Goal: Task Accomplishment & Management: Use online tool/utility

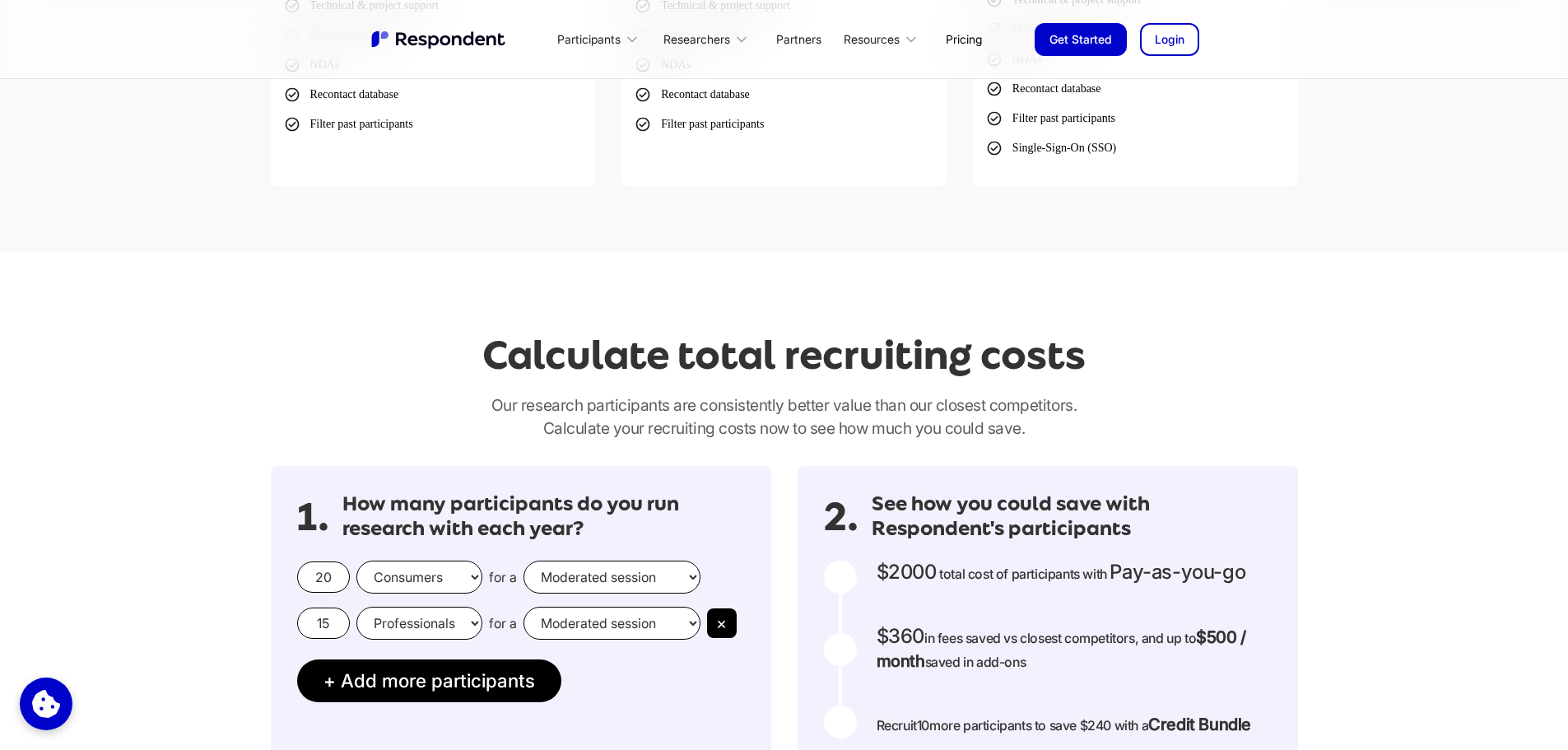
scroll to position [1345, 0]
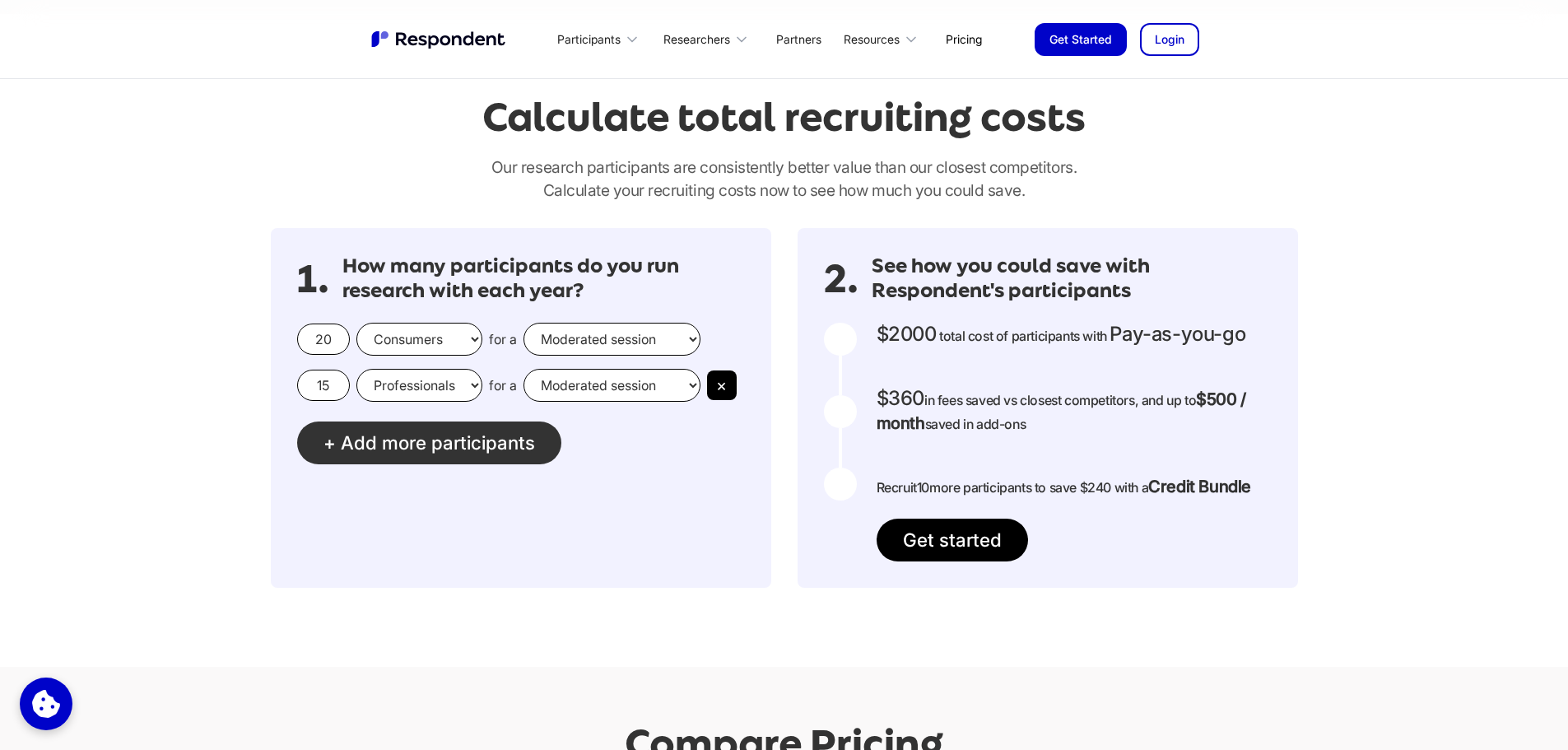
click at [400, 444] on span "Add more participants" at bounding box center [438, 443] width 194 height 23
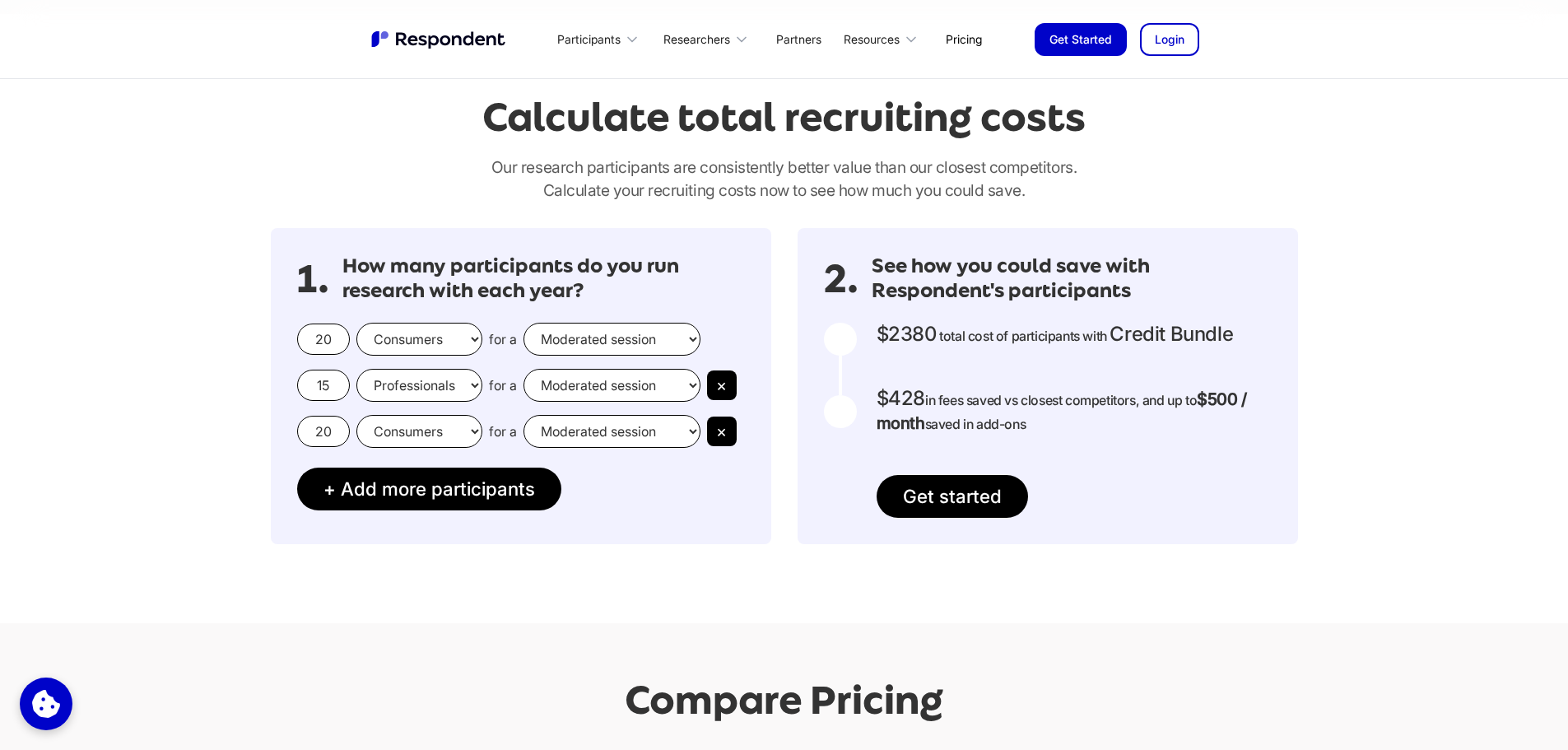
click at [690, 338] on select "Moderated session Unmoderated session" at bounding box center [612, 339] width 177 height 33
select select "unmoderated"
click at [524, 323] on select "Moderated session Unmoderated session" at bounding box center [612, 339] width 177 height 33
click at [724, 379] on button "×" at bounding box center [721, 385] width 29 height 29
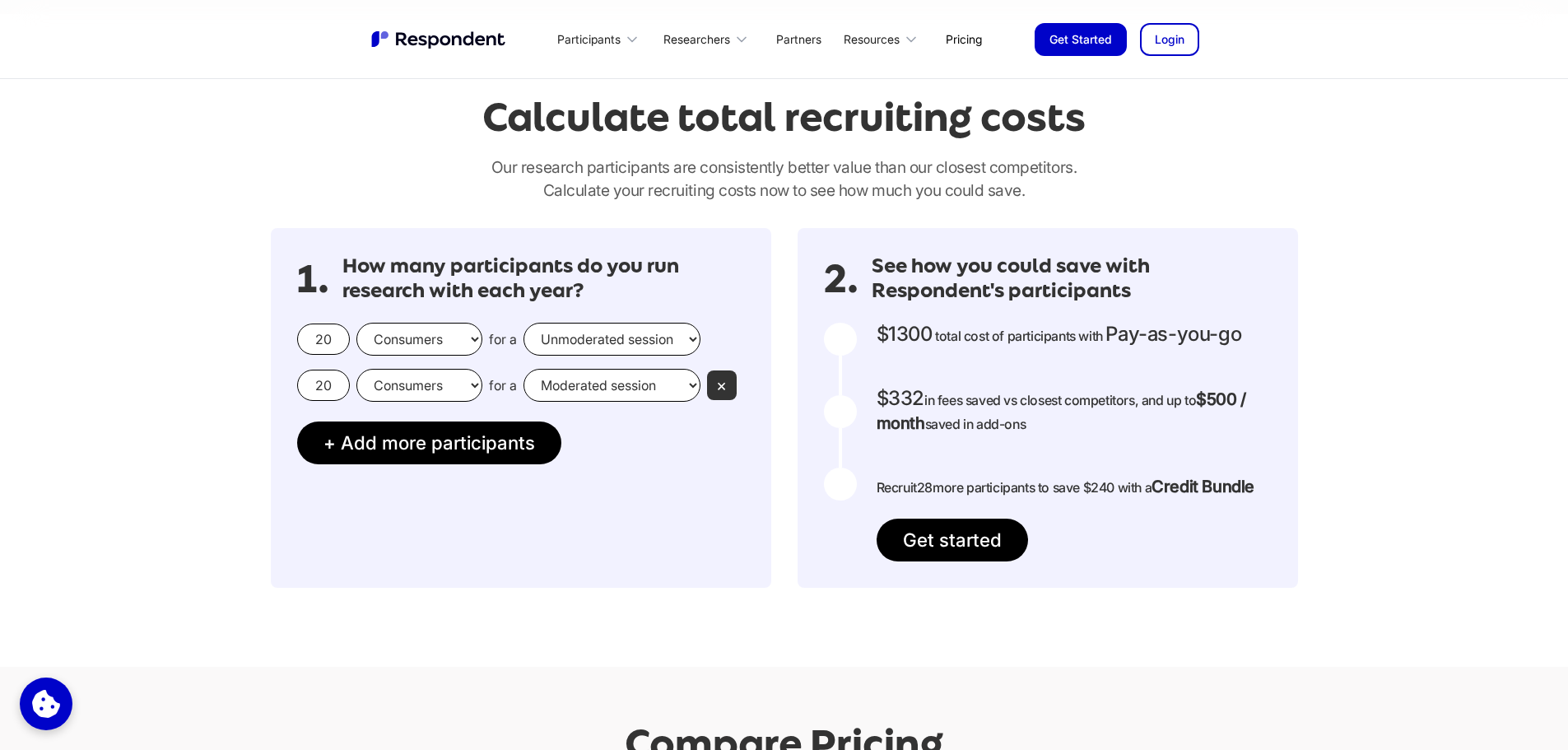
click at [724, 387] on button "×" at bounding box center [721, 385] width 29 height 29
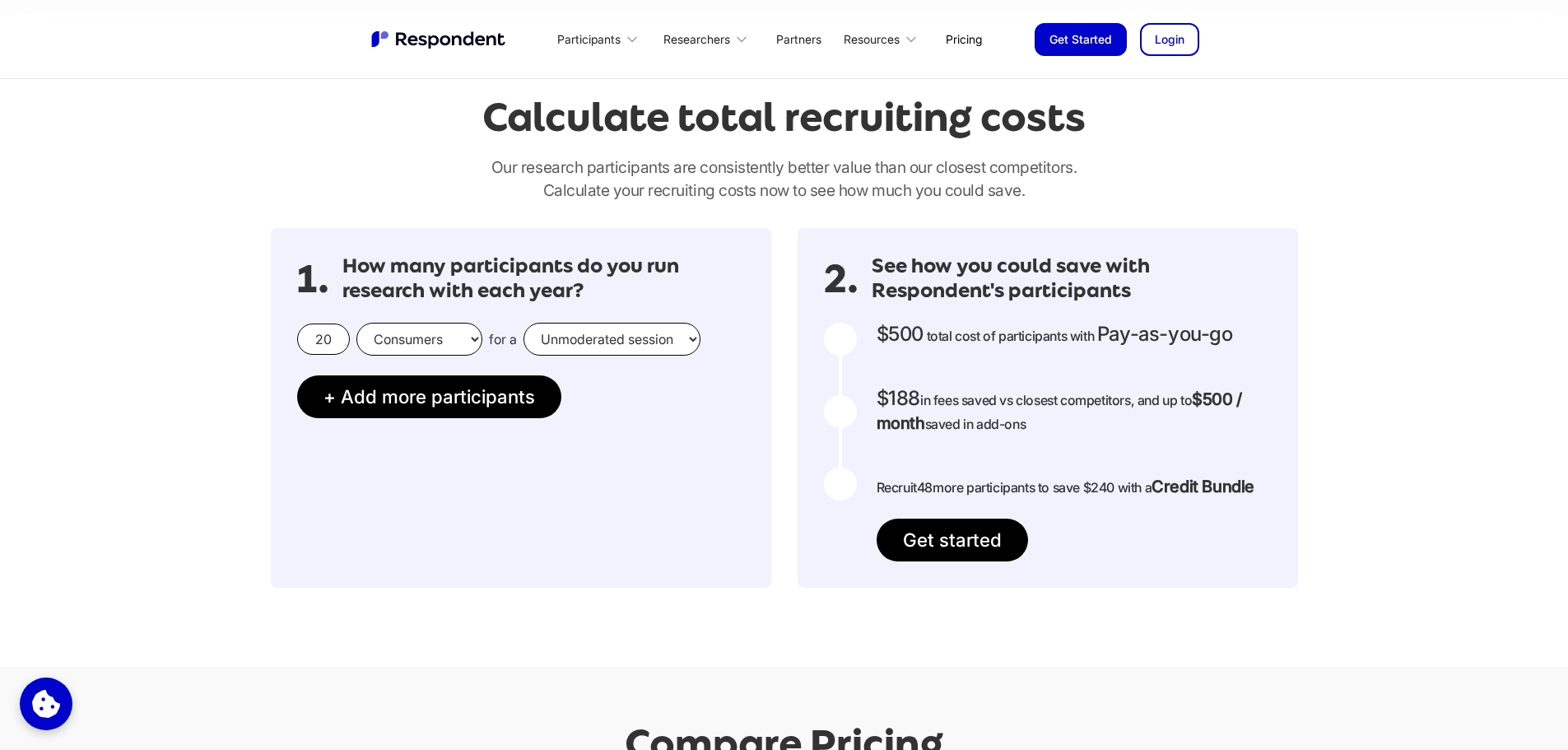
click at [470, 337] on select "Consumers Professionals" at bounding box center [419, 339] width 126 height 33
select select "professionals"
click at [356, 323] on select "Consumers Professionals" at bounding box center [419, 339] width 126 height 33
click at [337, 341] on input "20" at bounding box center [323, 339] width 53 height 31
type input "2"
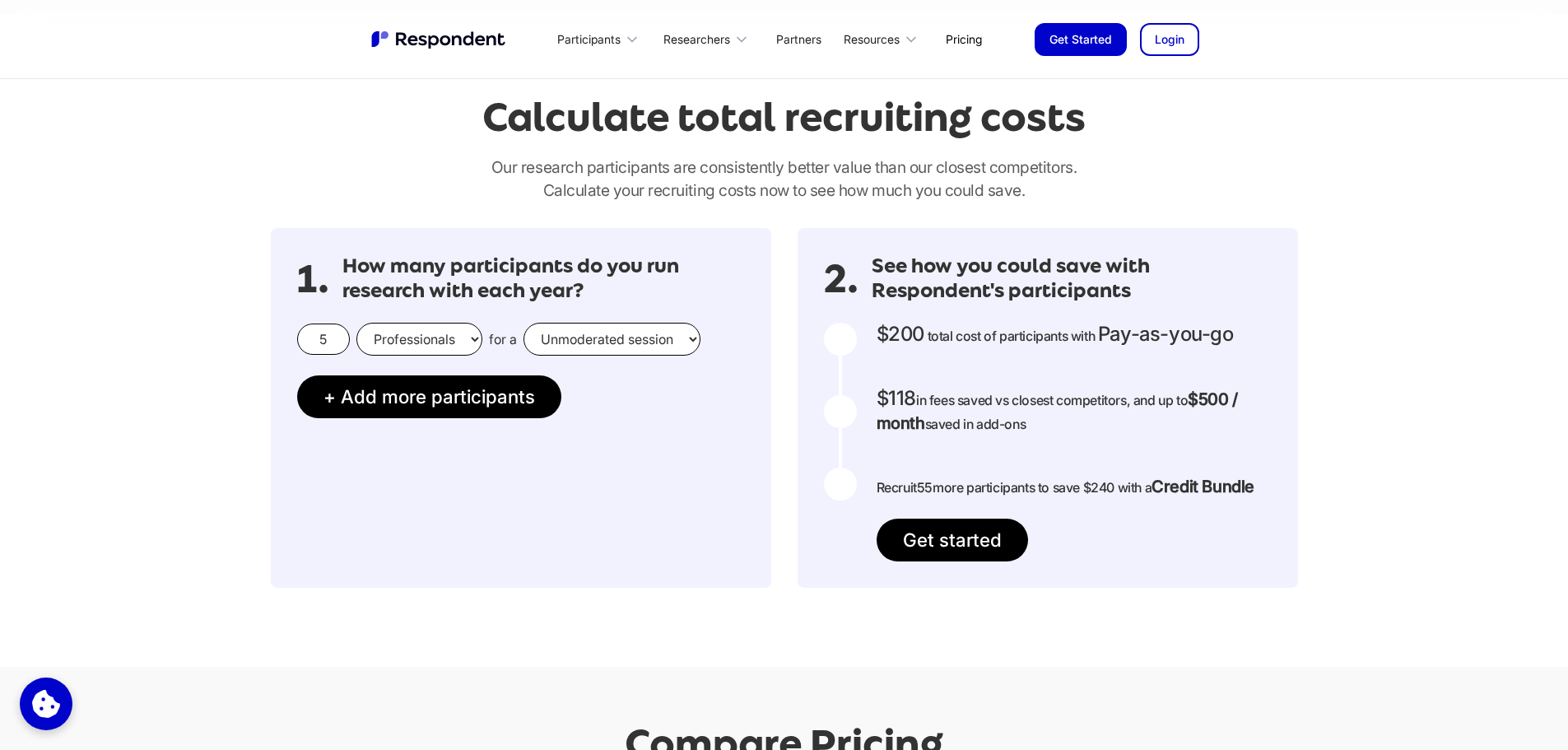
type input "5"
click at [681, 337] on select "Moderated session Unmoderated session" at bounding box center [612, 339] width 177 height 33
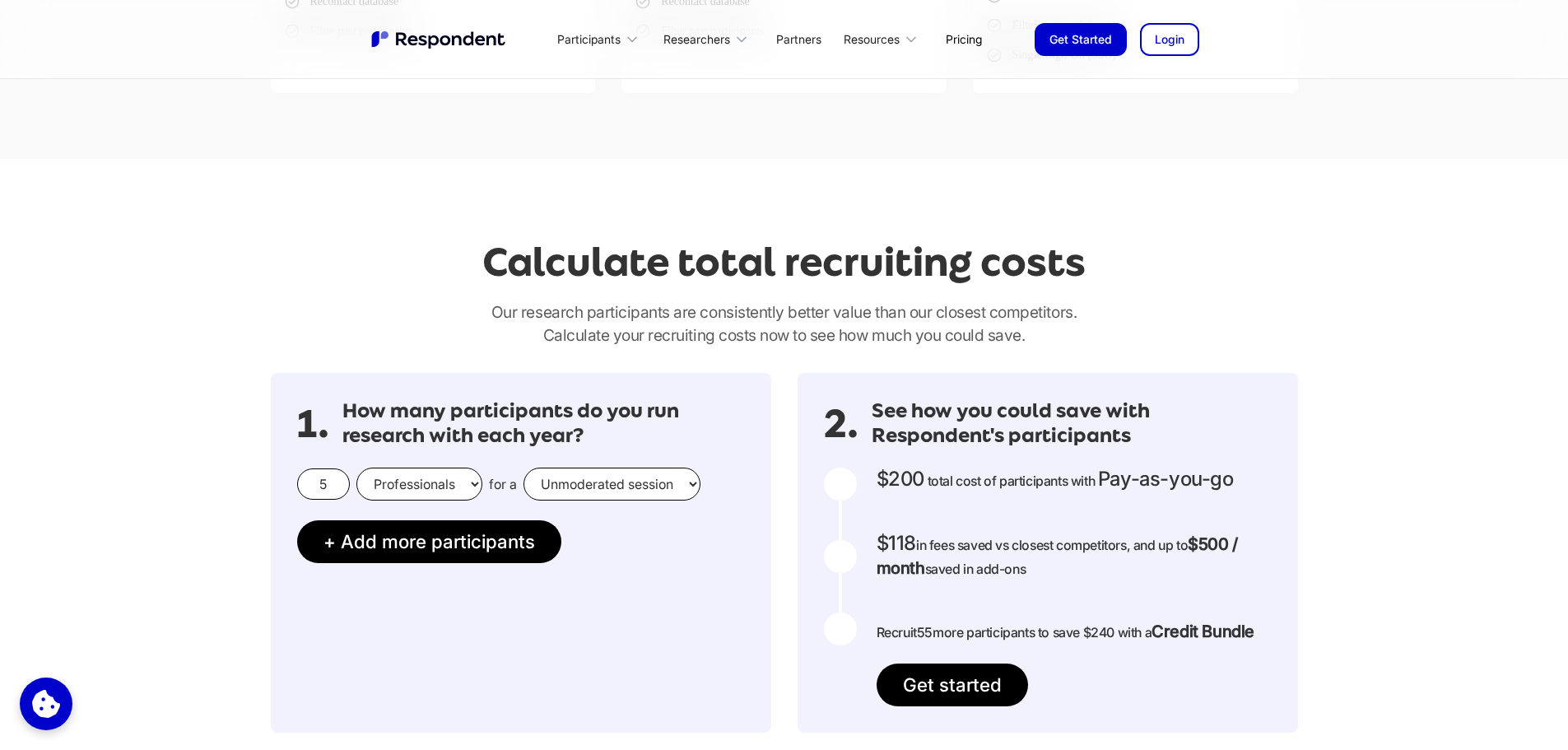
scroll to position [1200, 0]
click at [455, 485] on select "Consumers Professionals" at bounding box center [419, 483] width 126 height 33
select select "consumers"
click at [356, 467] on select "Consumers Professionals" at bounding box center [419, 483] width 126 height 33
click at [334, 484] on input "5" at bounding box center [323, 483] width 53 height 31
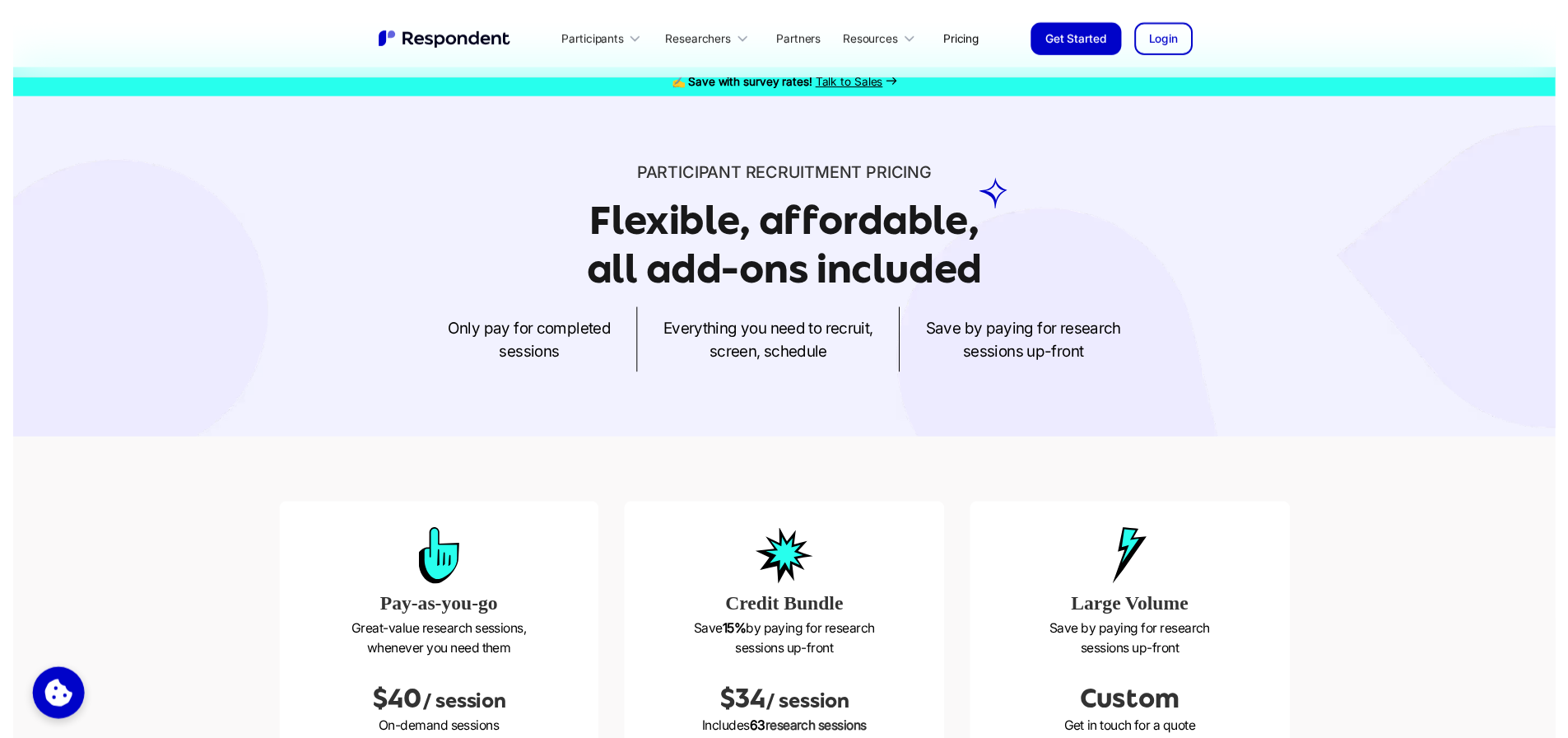
scroll to position [0, 0]
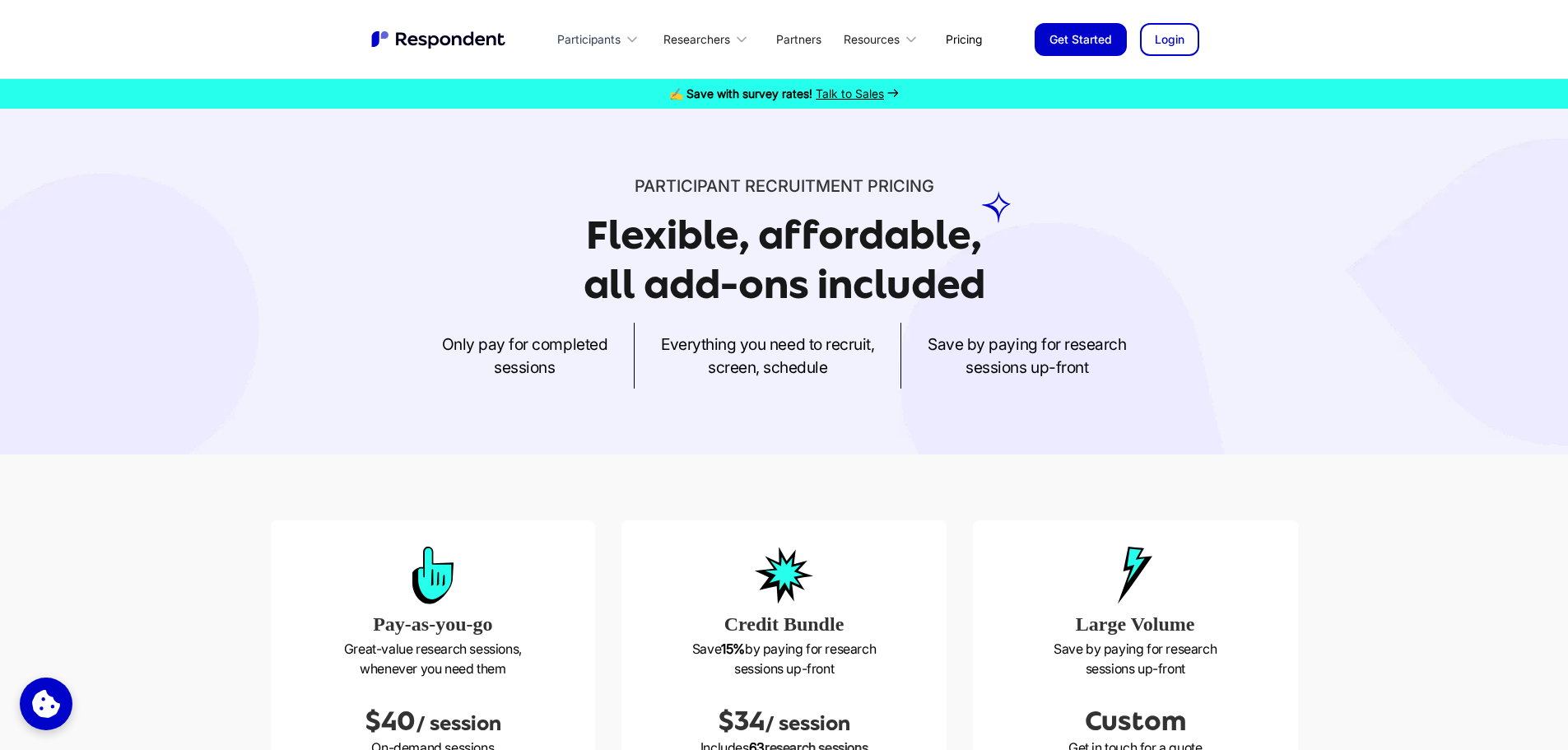
type input "200"
click at [588, 32] on div "Participants" at bounding box center [589, 39] width 64 height 17
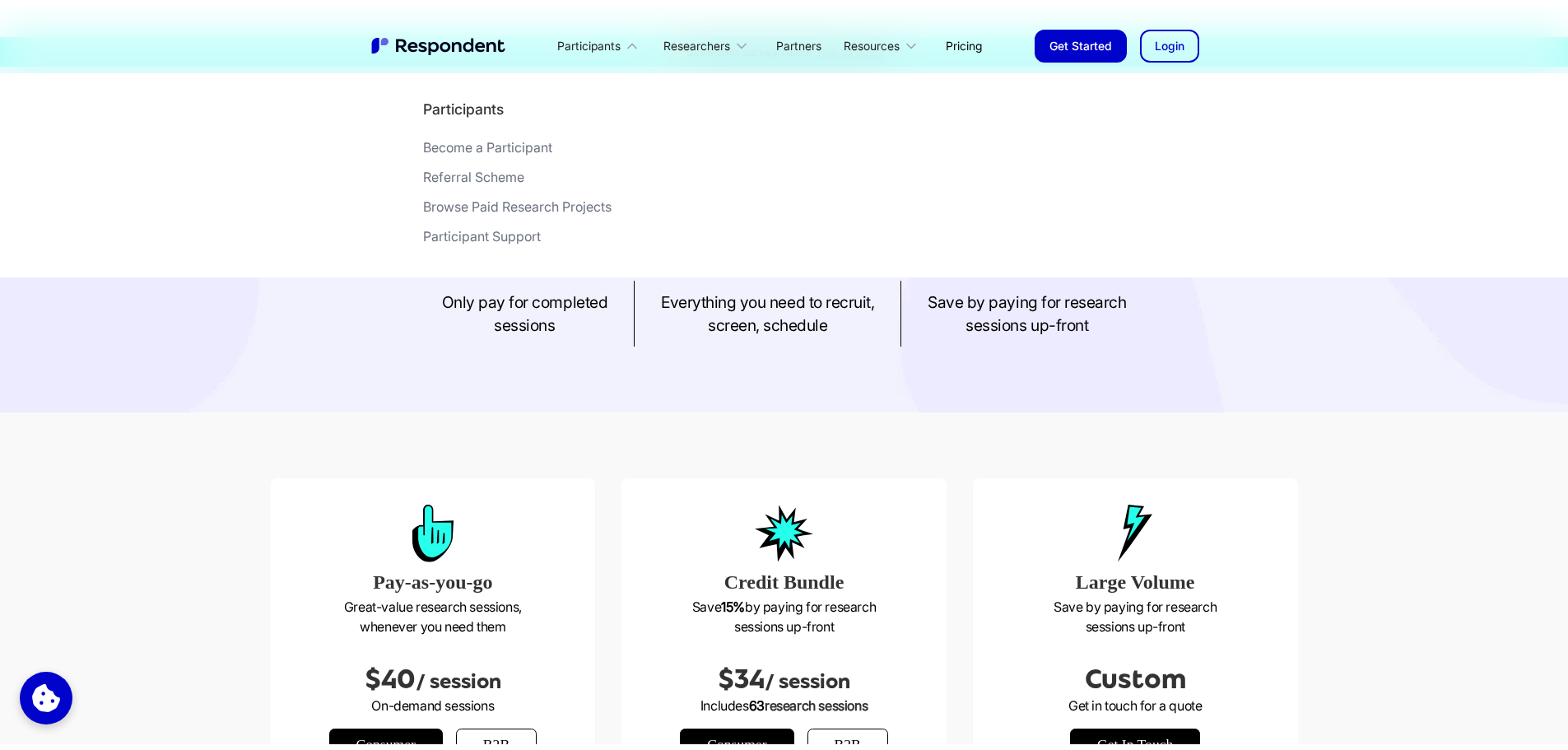
scroll to position [48, 0]
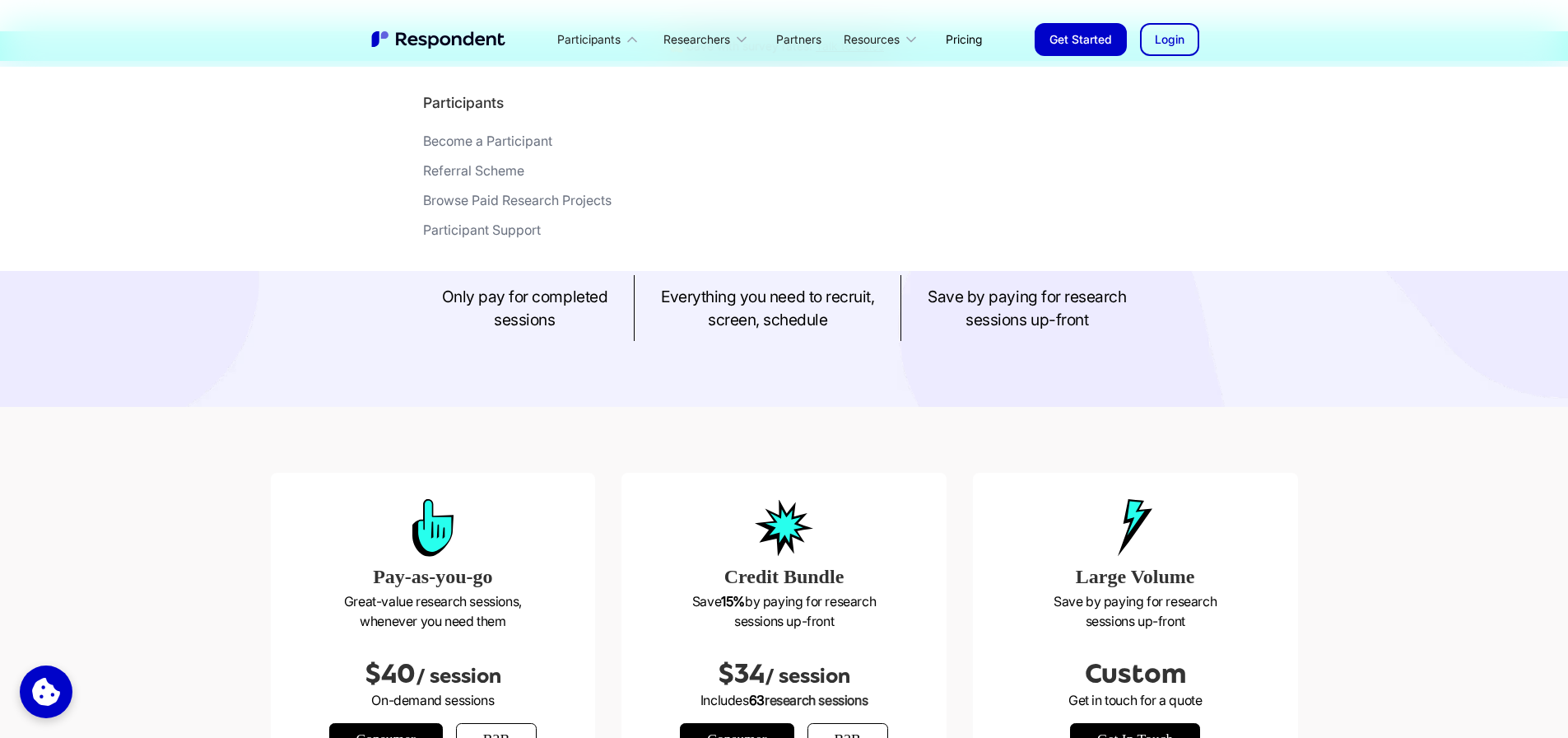
click at [459, 44] on img "home" at bounding box center [439, 39] width 140 height 22
